Goal: Check status: Check status

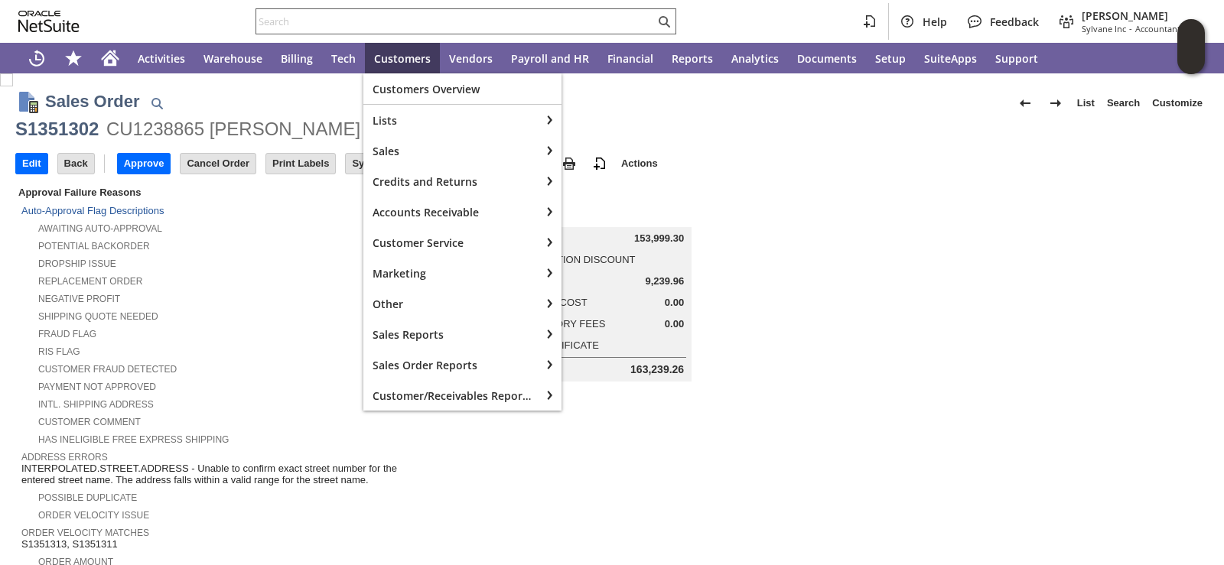
click at [403, 21] on input "text" at bounding box center [455, 21] width 399 height 18
paste input "S1351387"
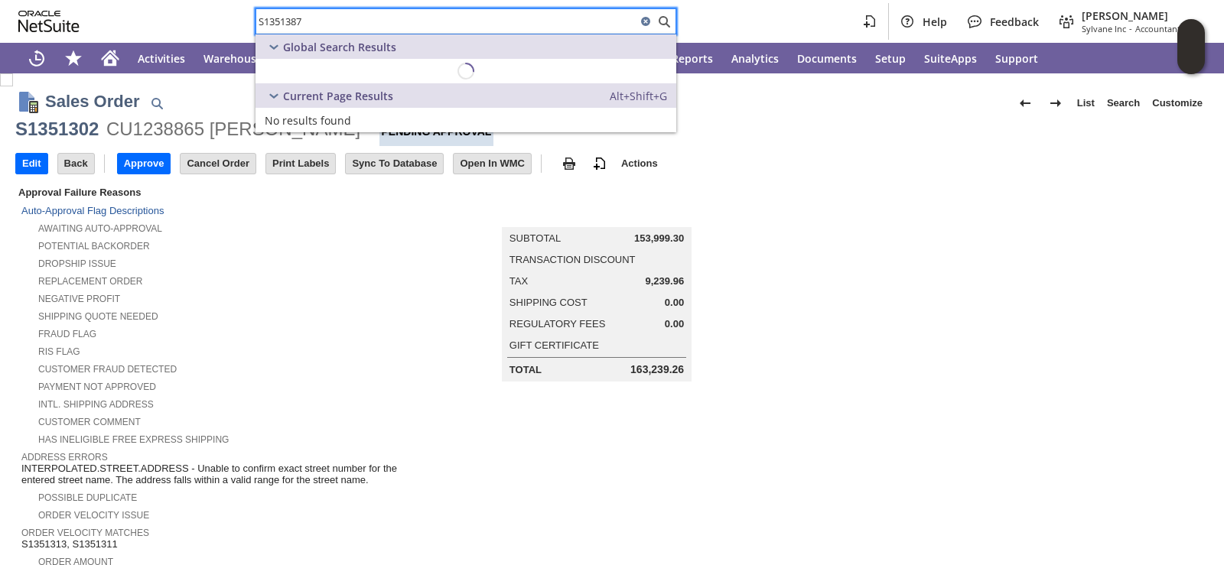
scroll to position [839, 0]
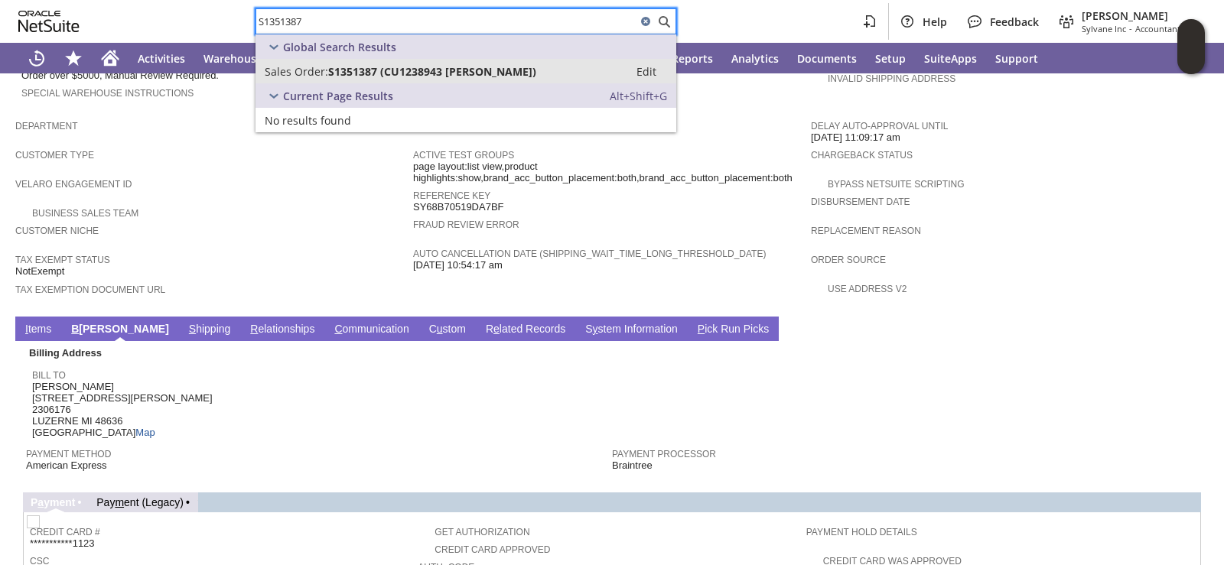
type input "S1351387"
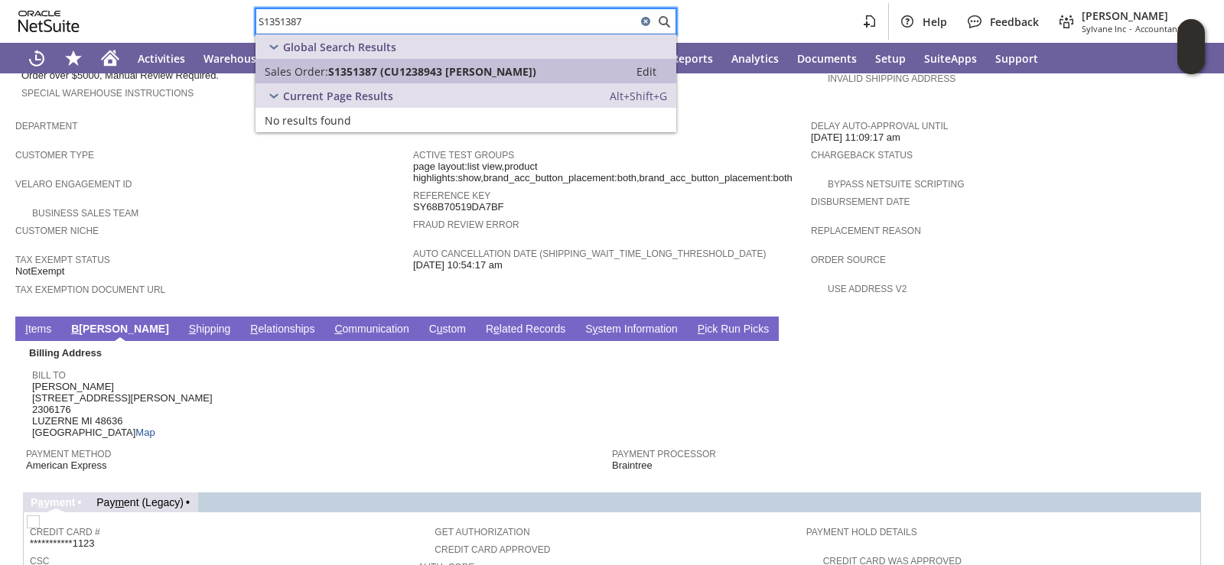
click at [409, 79] on link "Sales Order: S1351387 (CU1238943 Charles Friese) Edit" at bounding box center [466, 71] width 421 height 24
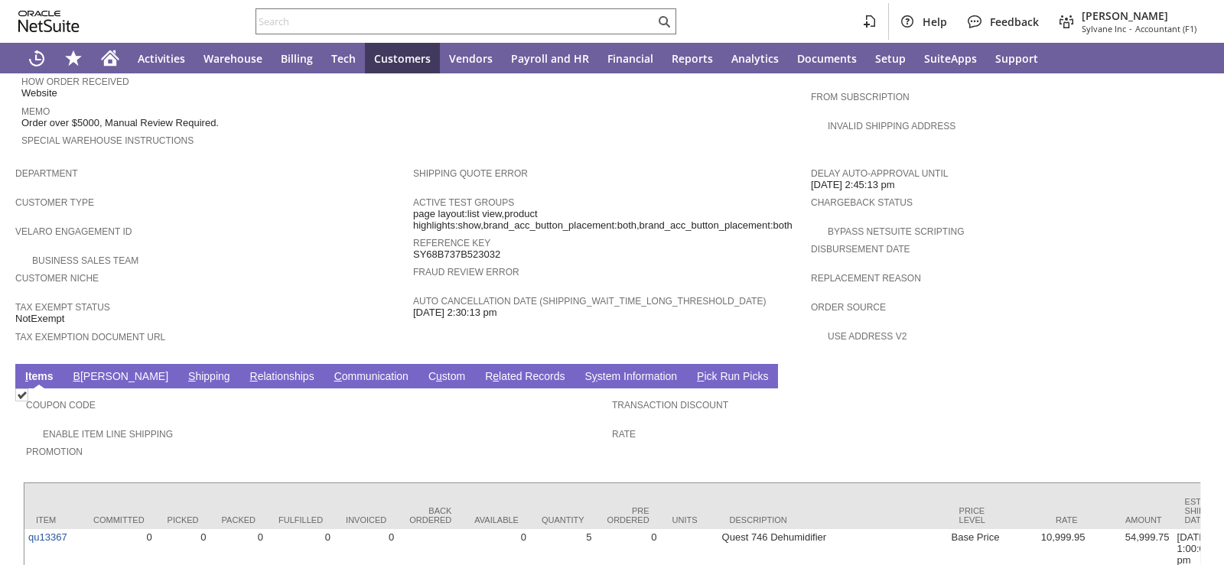
scroll to position [839, 0]
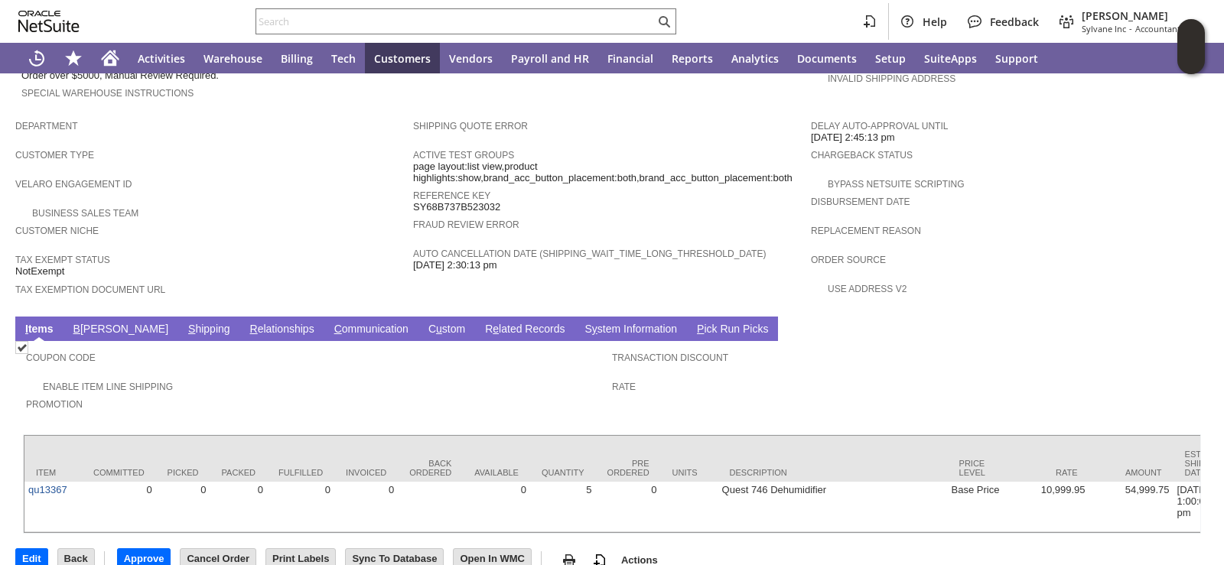
click at [99, 323] on link "B illing" at bounding box center [121, 330] width 103 height 15
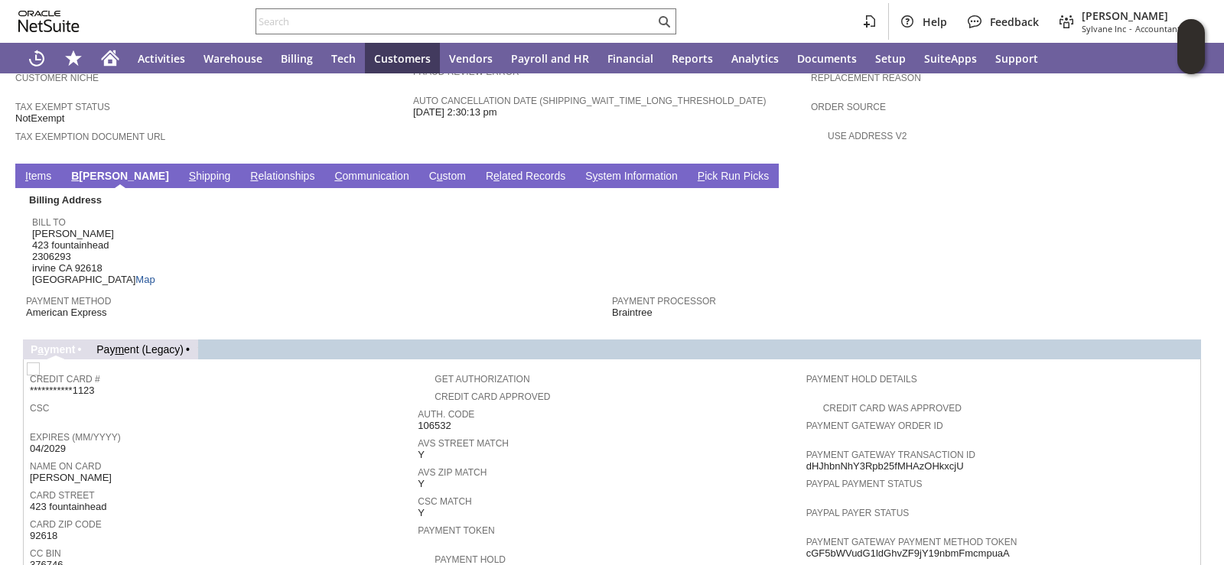
scroll to position [1069, 0]
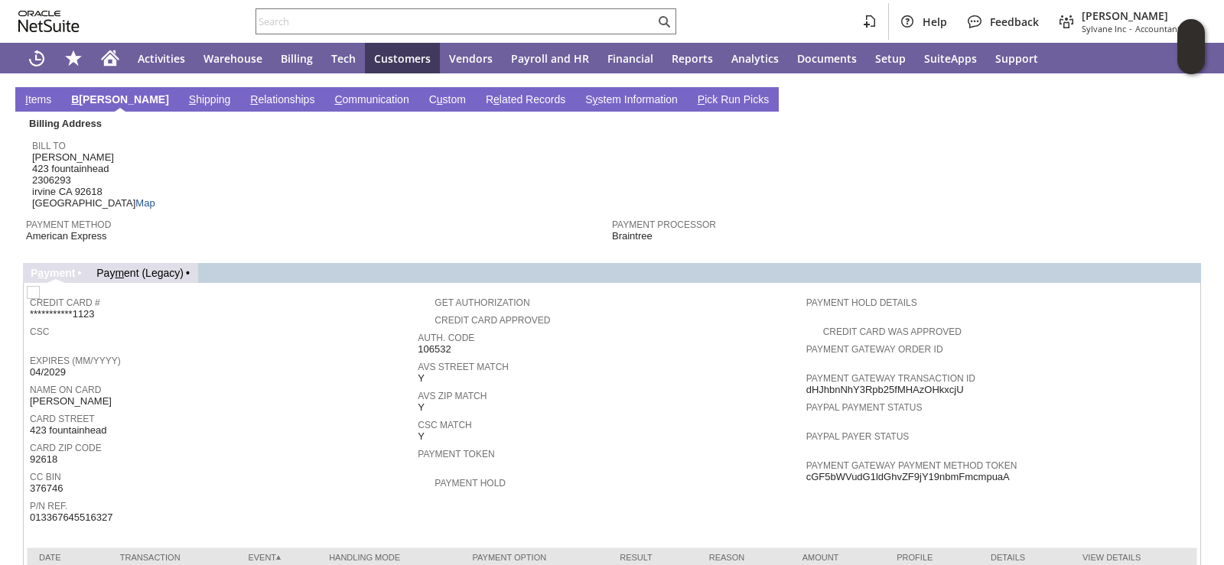
drag, startPoint x: 31, startPoint y: 392, endPoint x: 125, endPoint y: 394, distance: 94.1
click at [125, 409] on div "Card Street 423 fountainhead" at bounding box center [220, 423] width 380 height 28
copy span "423 fountainhead"
click at [305, 215] on div "Payment Method American Express" at bounding box center [315, 229] width 578 height 28
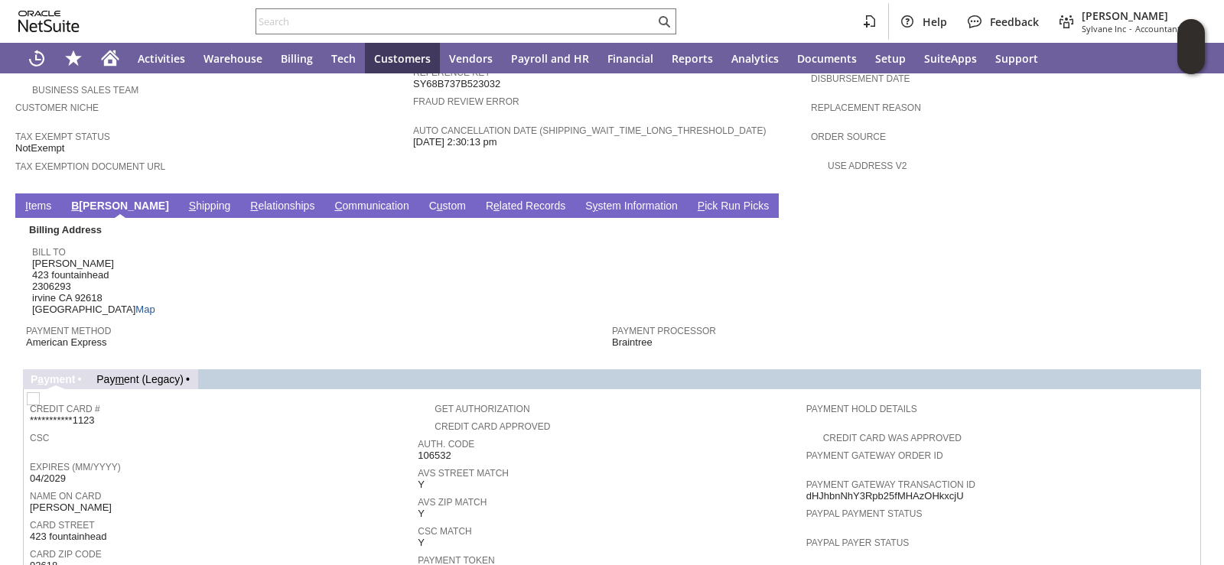
scroll to position [916, 0]
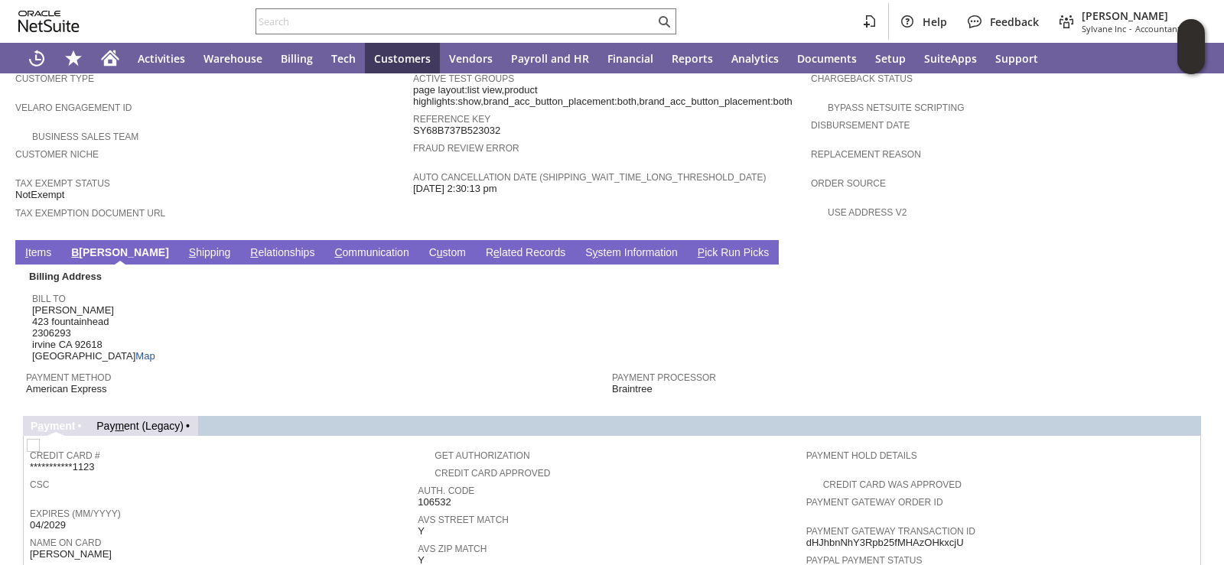
click at [37, 240] on td "I tems" at bounding box center [38, 252] width 46 height 24
click at [34, 246] on link "I tems" at bounding box center [38, 253] width 34 height 15
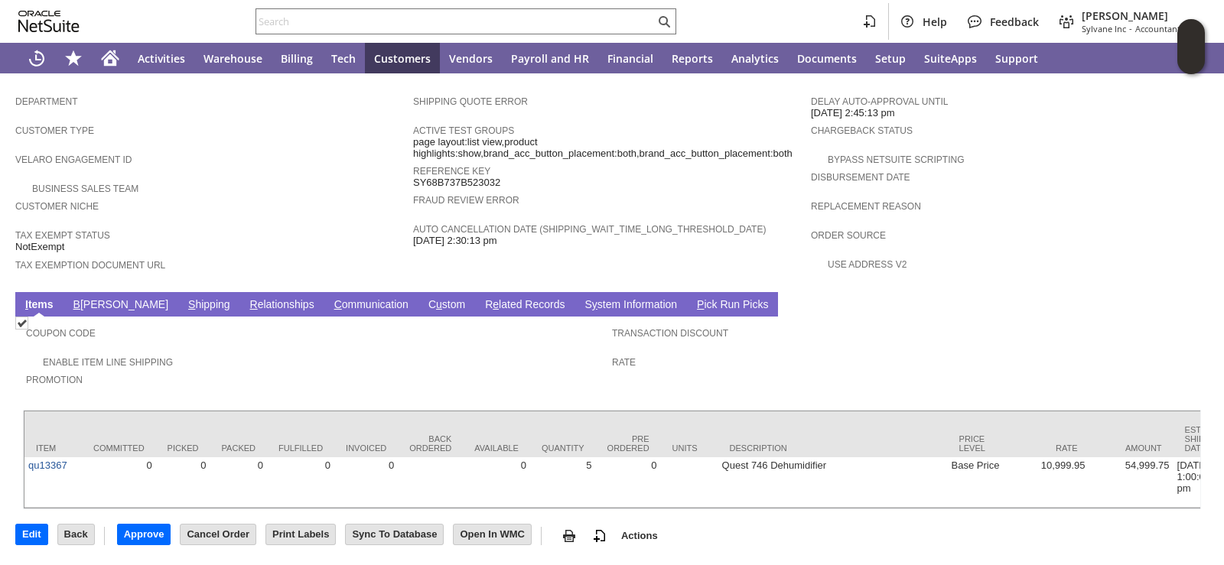
scroll to position [839, 0]
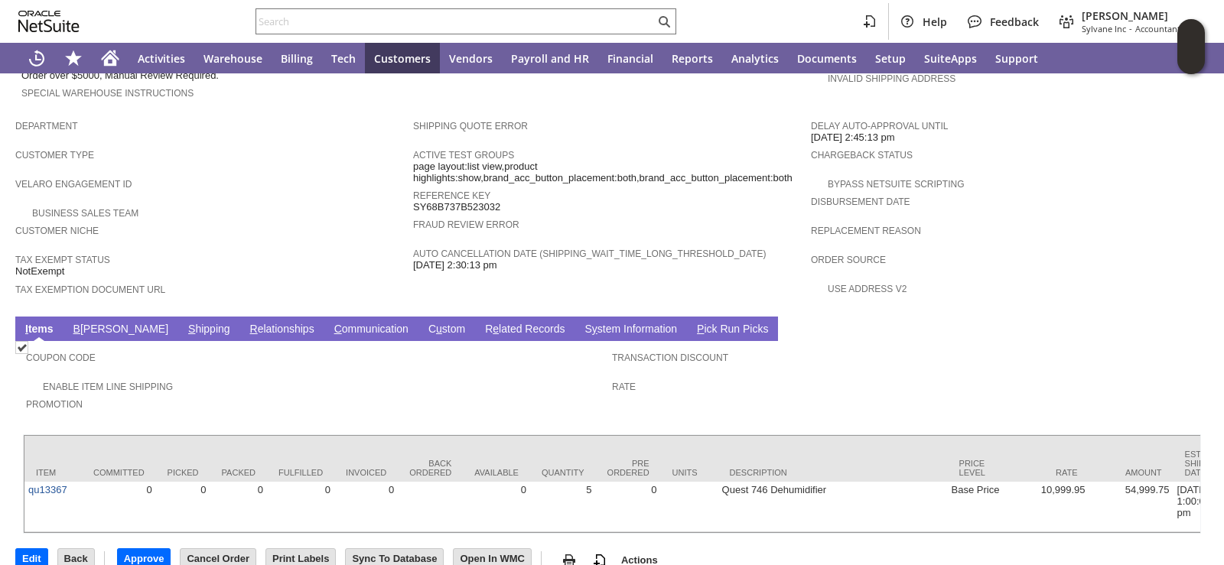
click at [184, 323] on link "S hipping" at bounding box center [209, 330] width 50 height 15
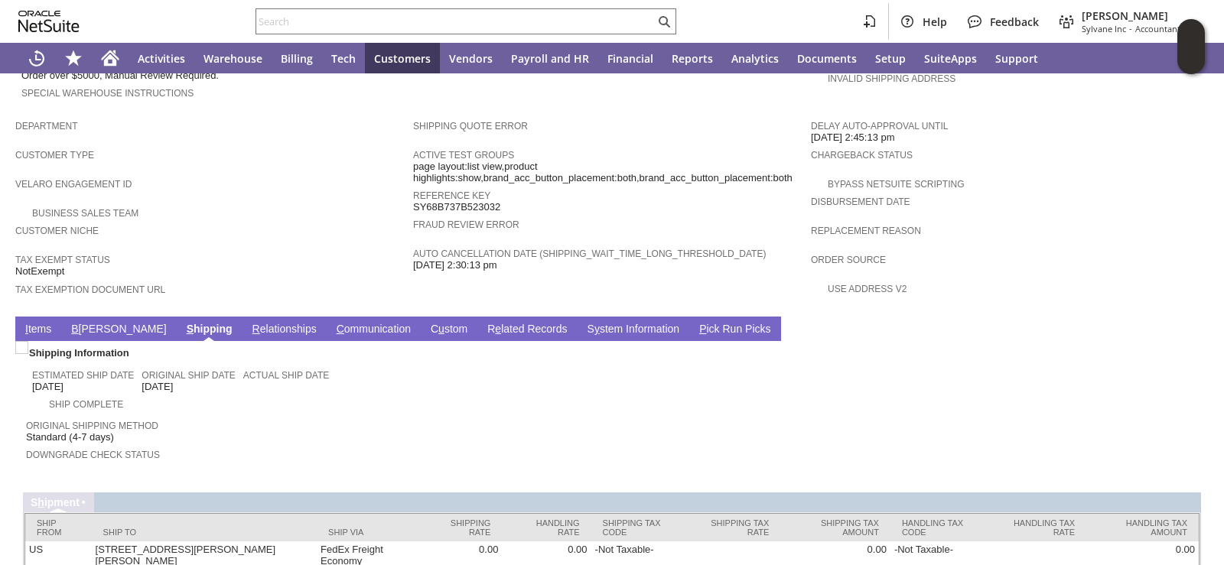
click at [34, 323] on link "I tems" at bounding box center [38, 330] width 34 height 15
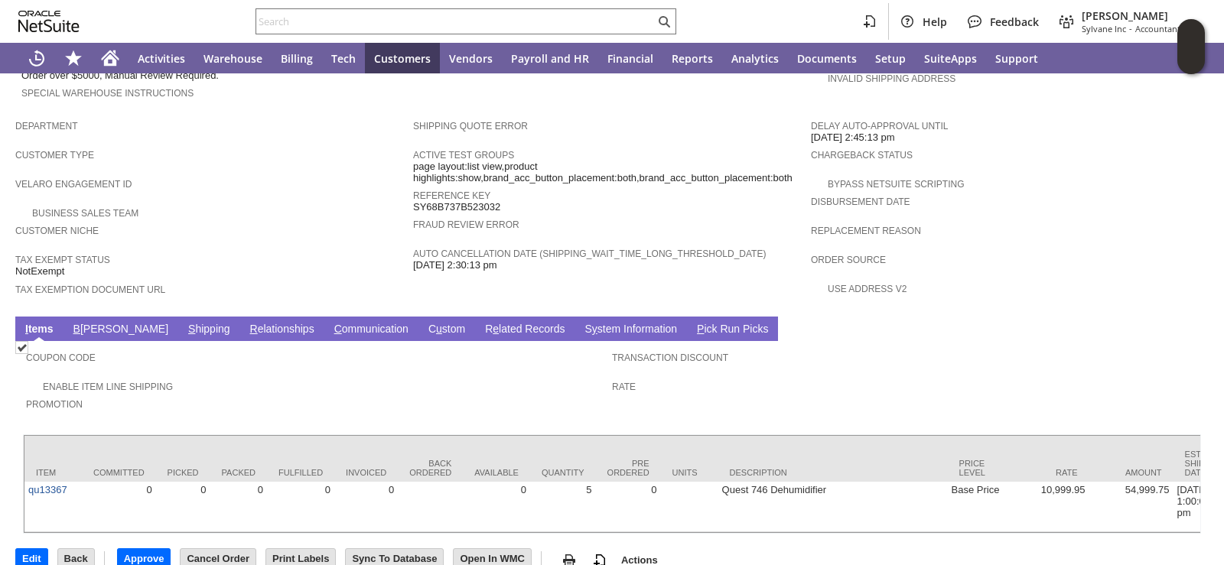
click at [256, 250] on div "Tax Exempt Status NotExempt" at bounding box center [210, 264] width 390 height 28
click at [93, 323] on link "B illing" at bounding box center [121, 330] width 103 height 15
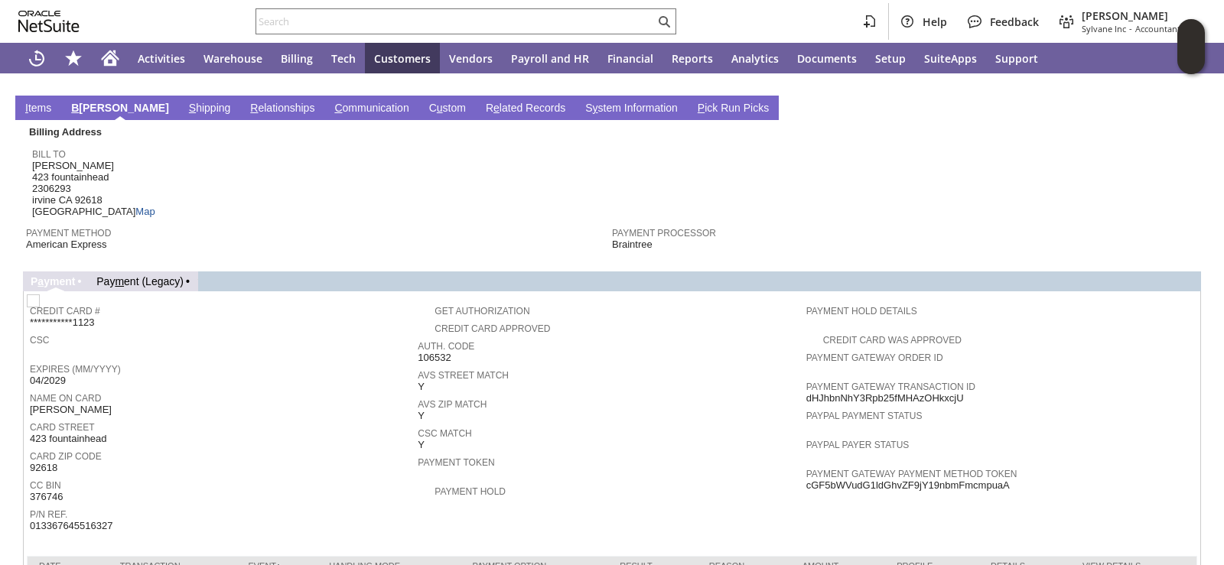
scroll to position [1034, 0]
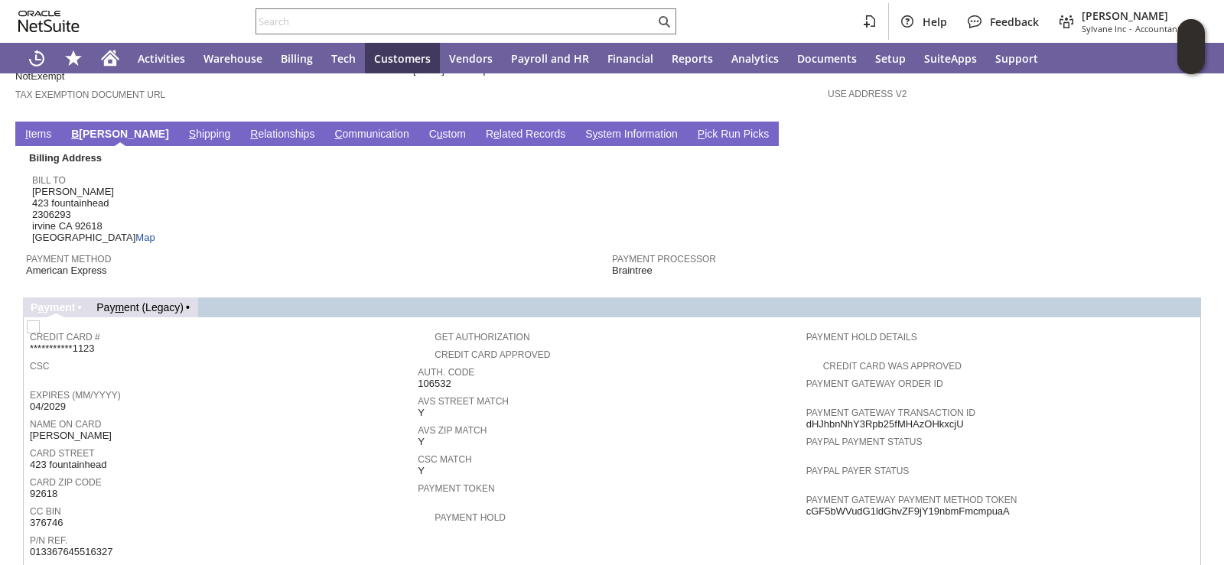
drag, startPoint x: 32, startPoint y: 425, endPoint x: 128, endPoint y: 425, distance: 95.6
click at [128, 444] on div "Card Street 423 fountainhead" at bounding box center [220, 458] width 380 height 28
copy span "423 fountainhead"
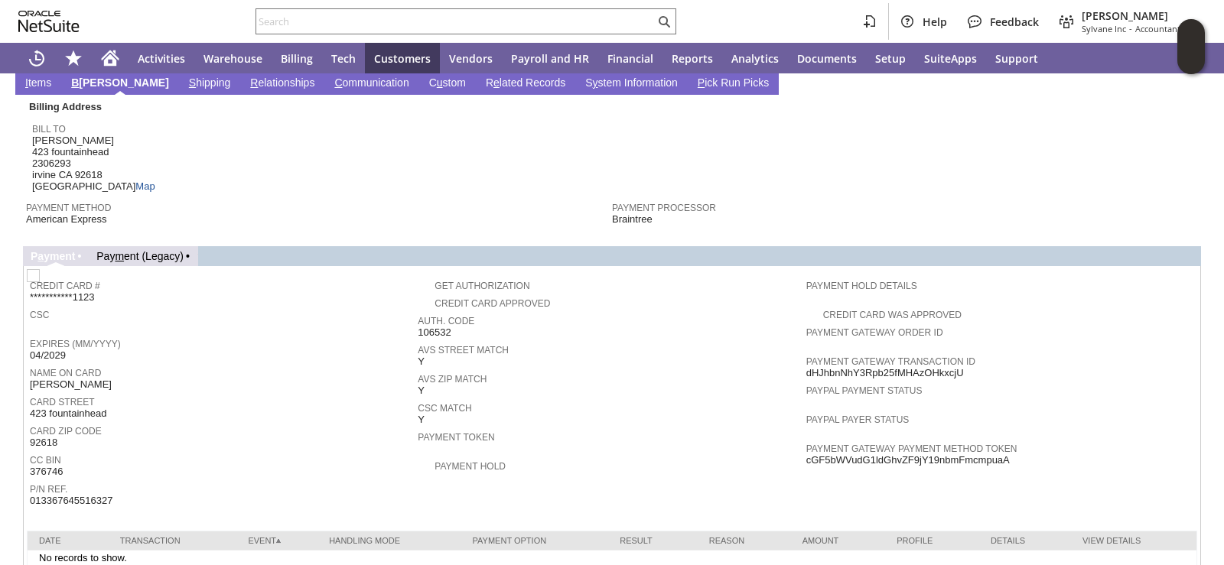
scroll to position [1111, 0]
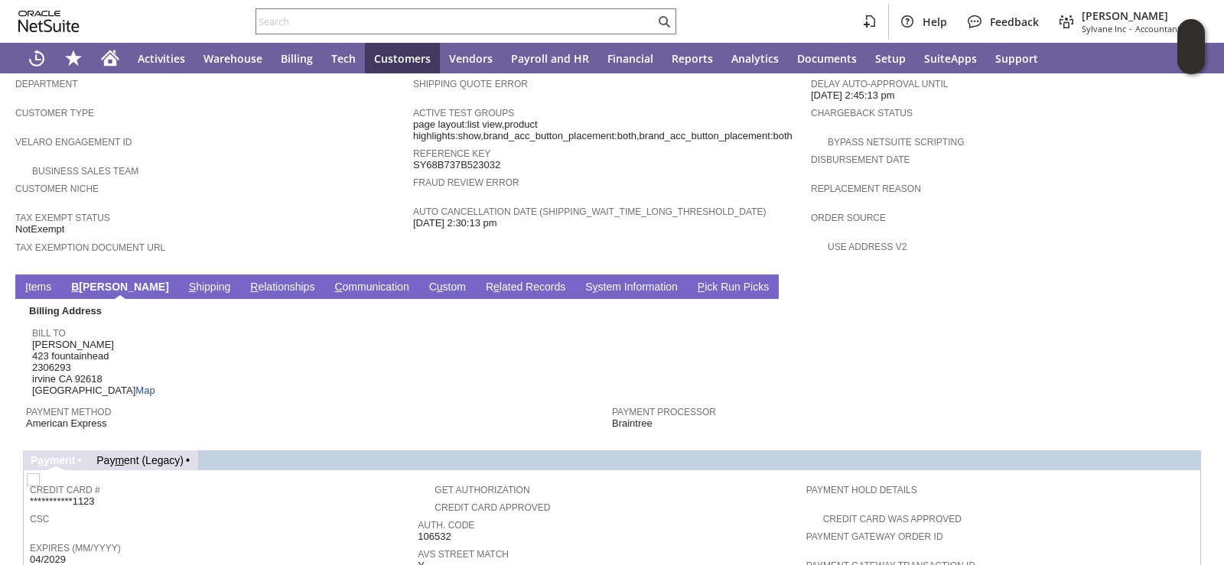
click at [46, 281] on link "I tems" at bounding box center [38, 288] width 34 height 15
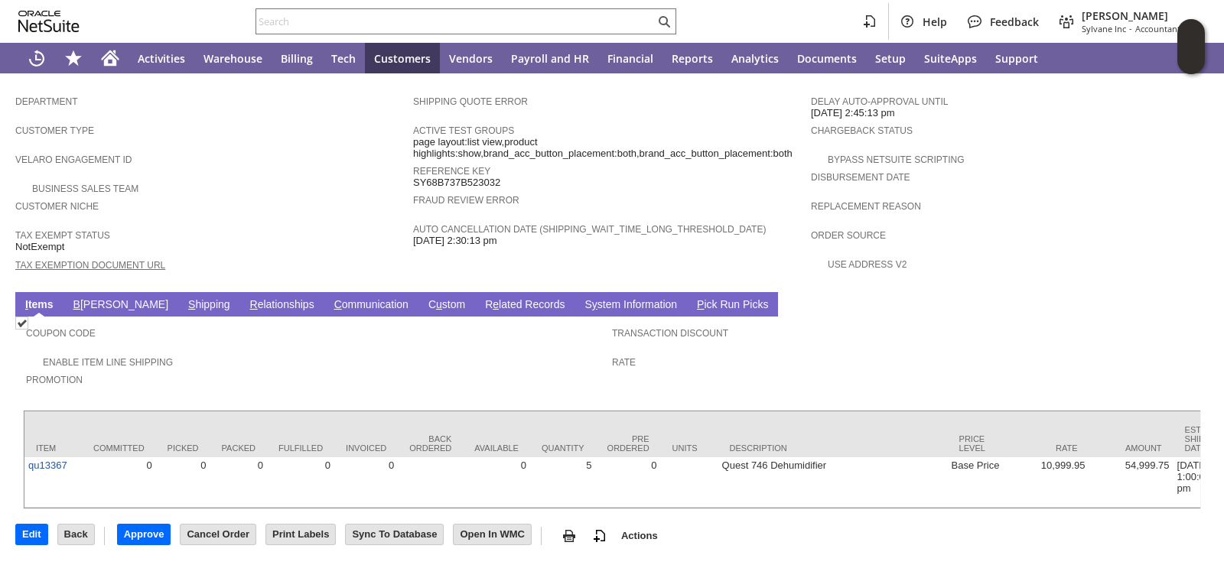
scroll to position [839, 0]
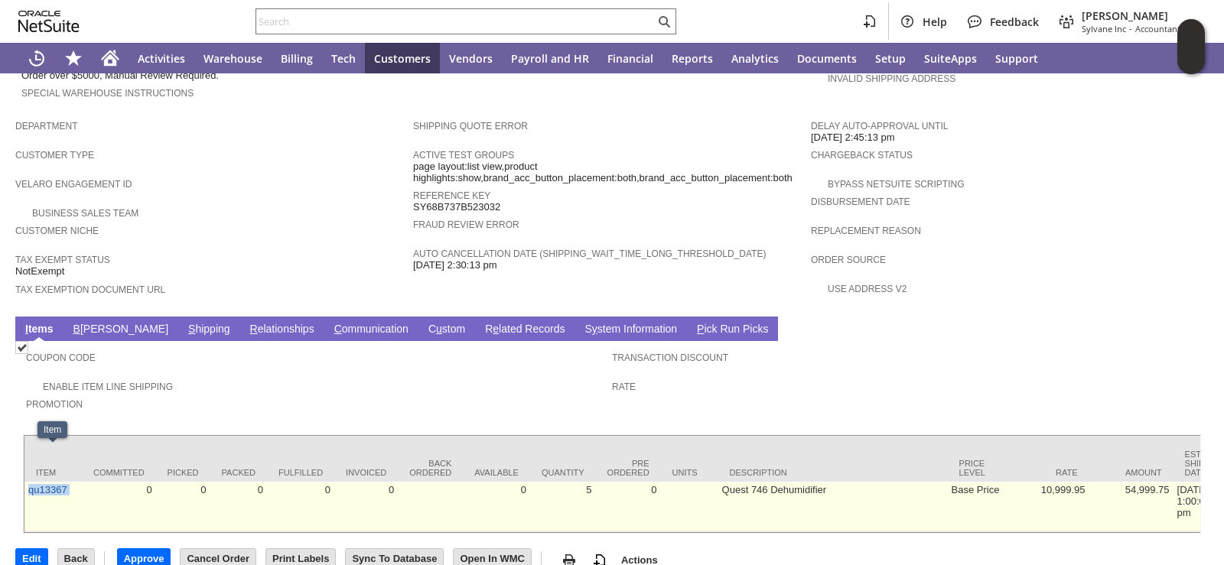
drag, startPoint x: 88, startPoint y: 454, endPoint x: 28, endPoint y: 461, distance: 60.8
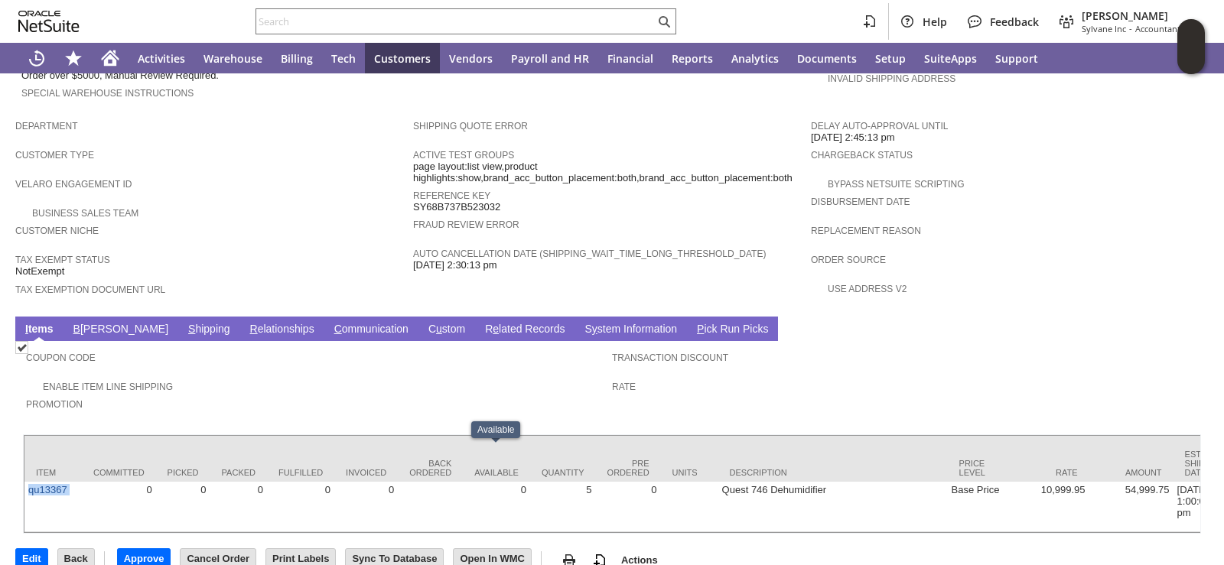
copy tr "qu13367"
click at [301, 250] on div "Tax Exempt Status NotExempt" at bounding box center [210, 264] width 390 height 28
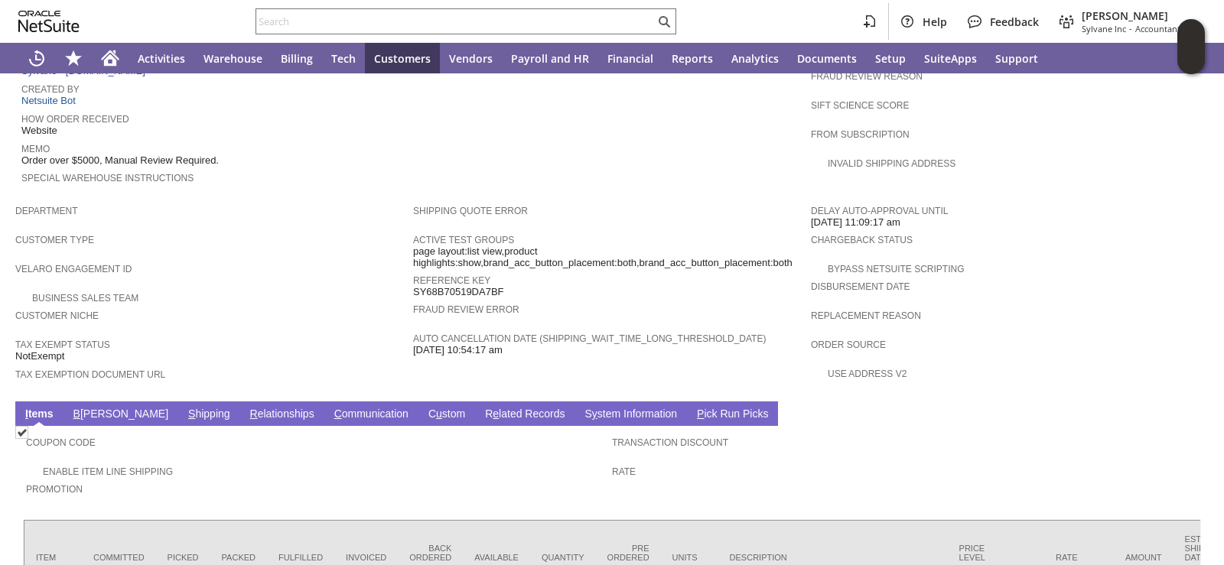
scroll to position [763, 0]
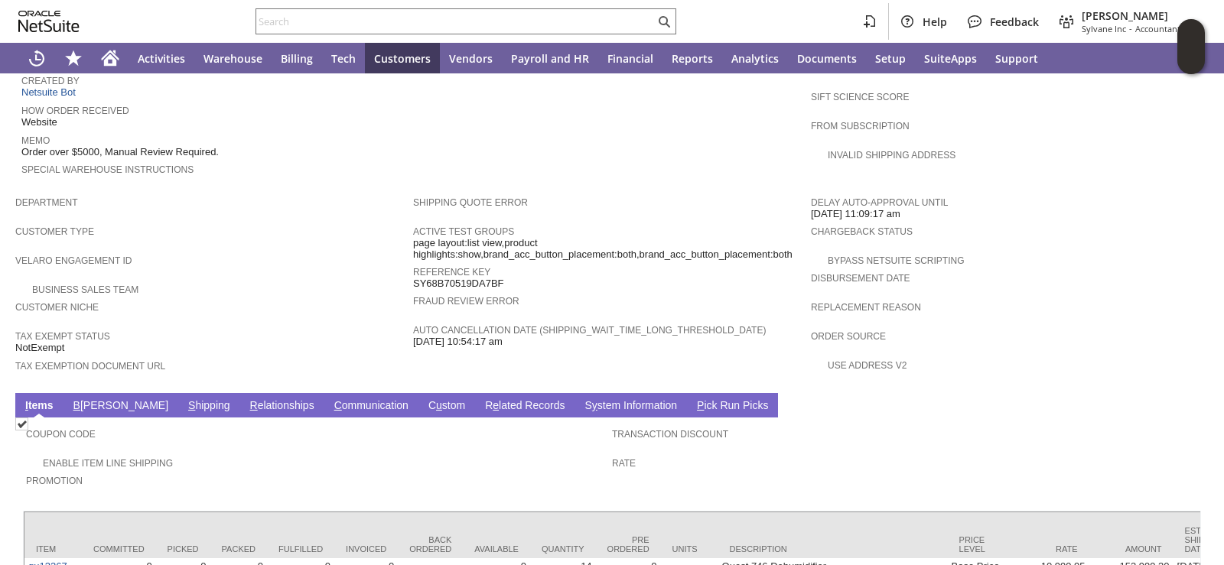
click at [93, 399] on link "B illing" at bounding box center [121, 406] width 103 height 15
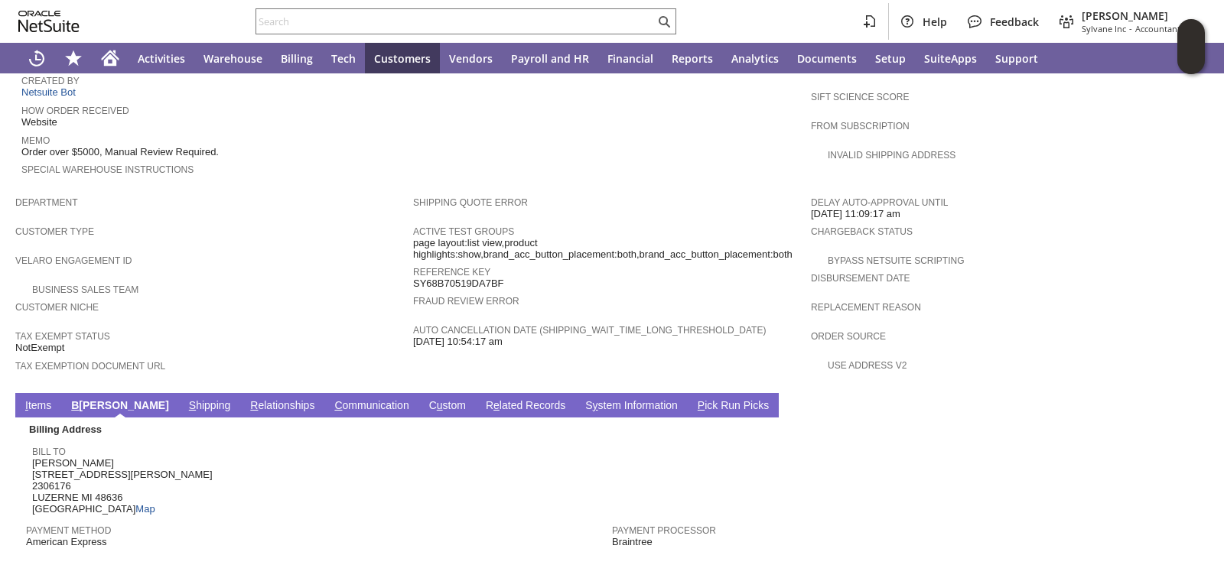
click at [191, 442] on div "Bill To Charles Friese 4190 Sieting DR 2306176 LUZERNE MI 48636 United States M…" at bounding box center [318, 478] width 572 height 73
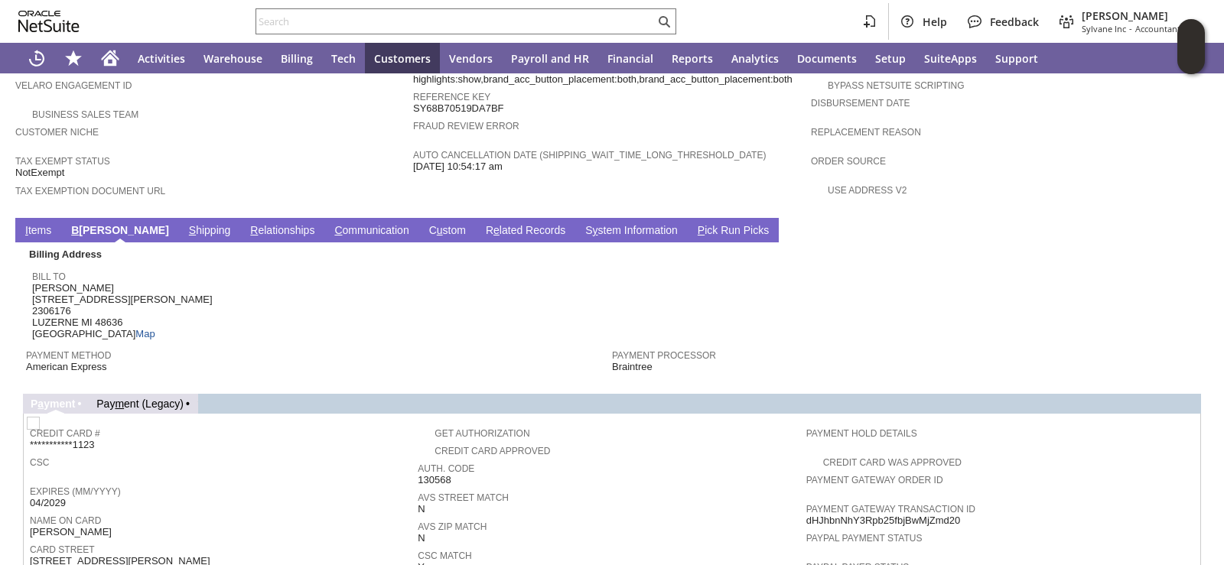
scroll to position [992, 0]
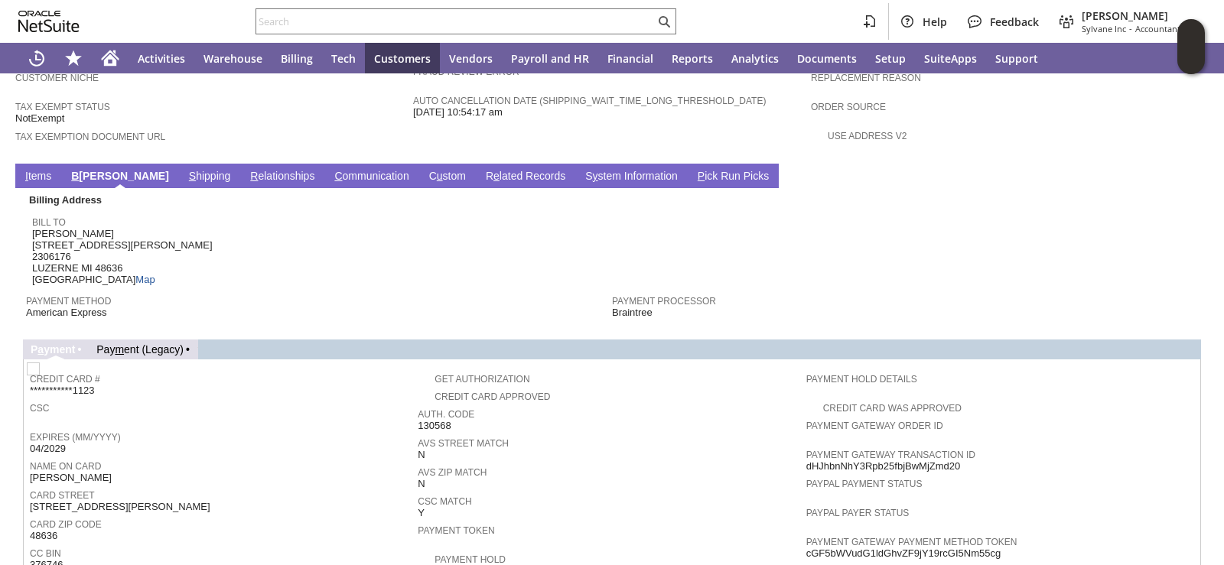
click at [304, 428] on span "Expires (MM/YYYY)" at bounding box center [220, 435] width 380 height 15
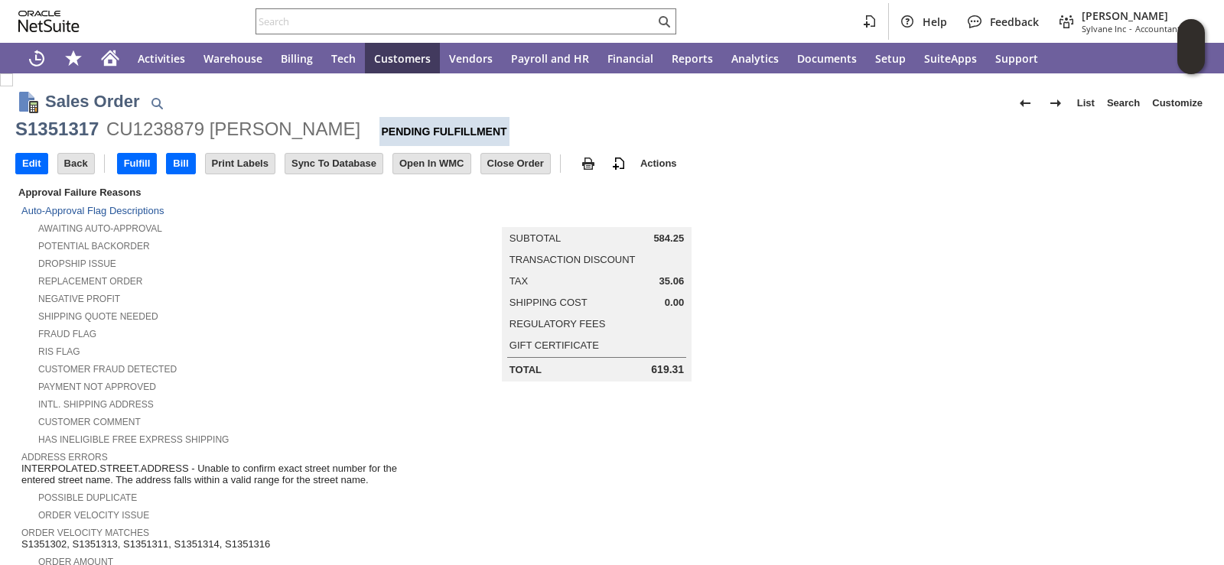
click at [811, 235] on td at bounding box center [1010, 395] width 398 height 422
click at [321, 251] on td "Potential Backorder" at bounding box center [217, 245] width 392 height 18
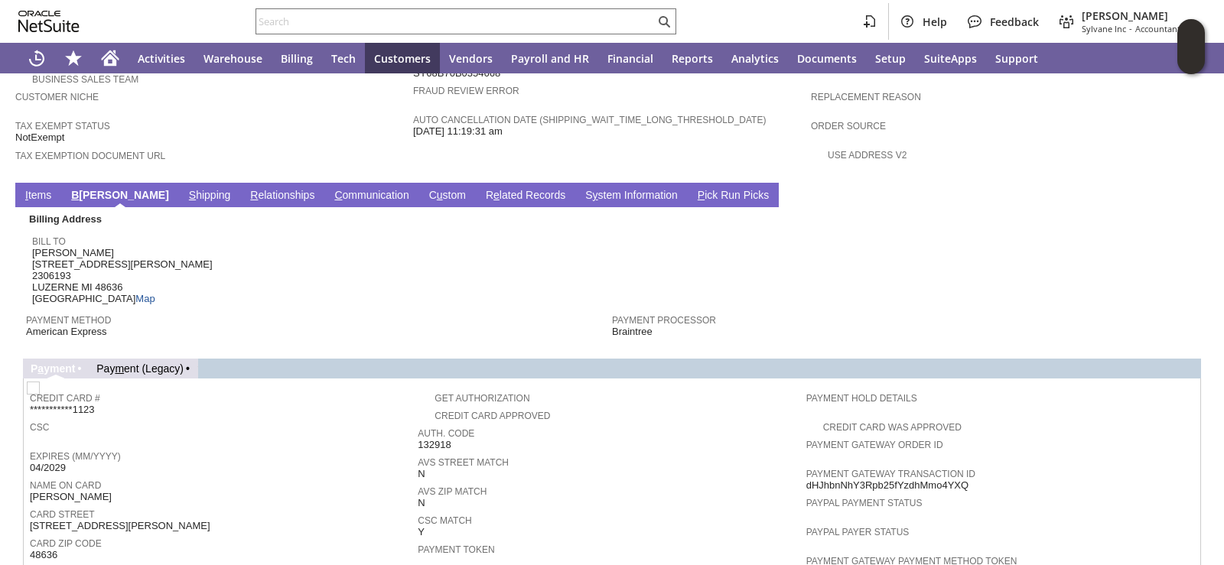
scroll to position [958, 0]
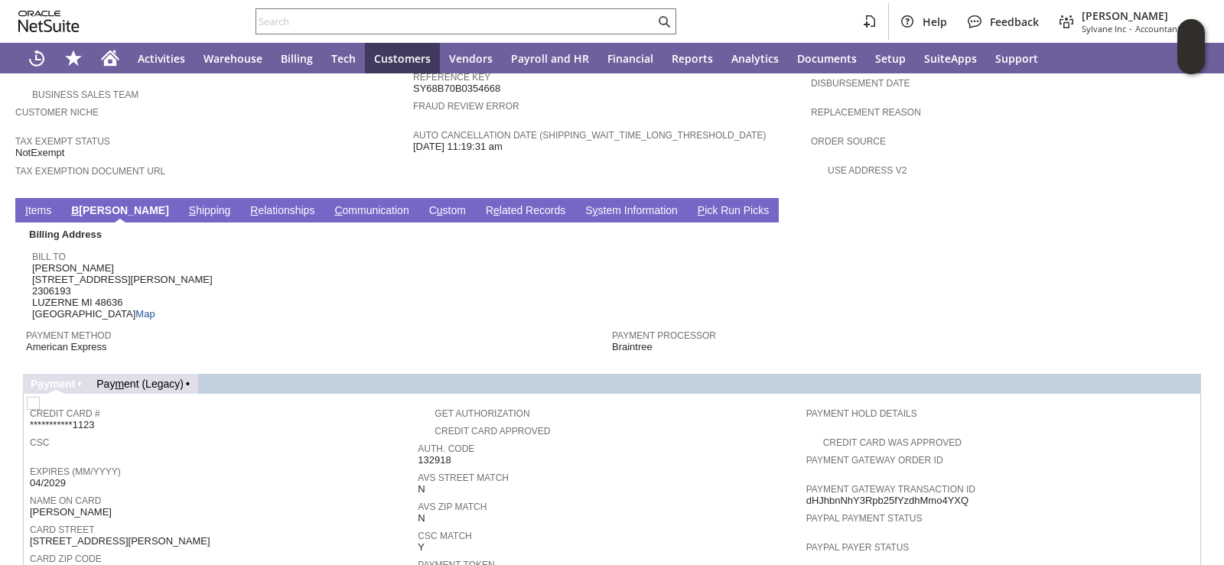
click at [34, 204] on link "I tems" at bounding box center [38, 211] width 34 height 15
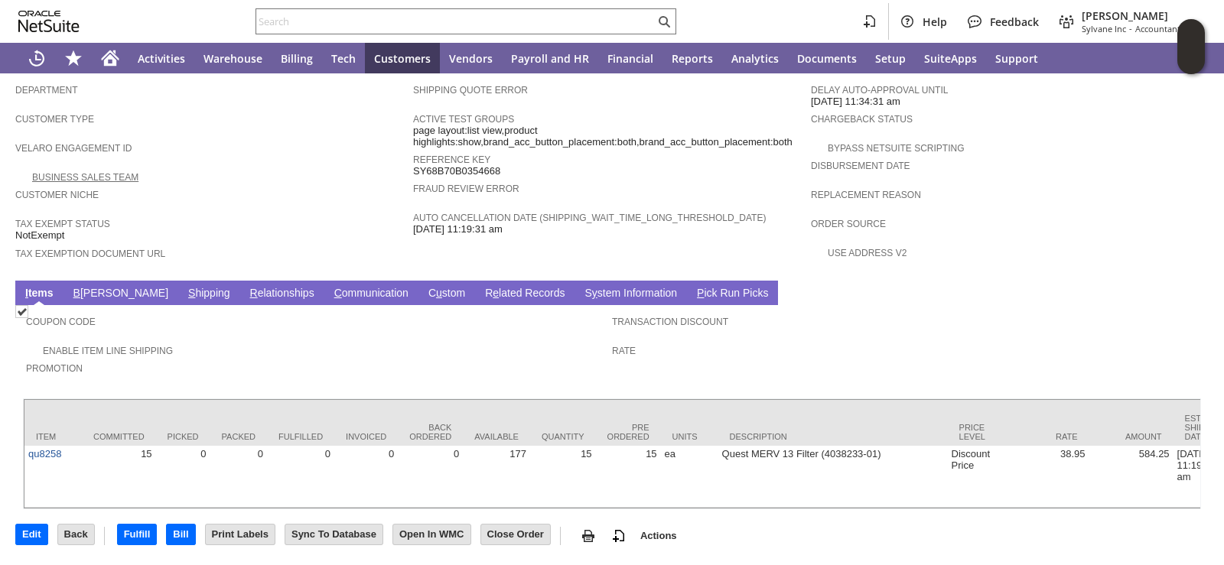
scroll to position [851, 0]
